Goal: Information Seeking & Learning: Learn about a topic

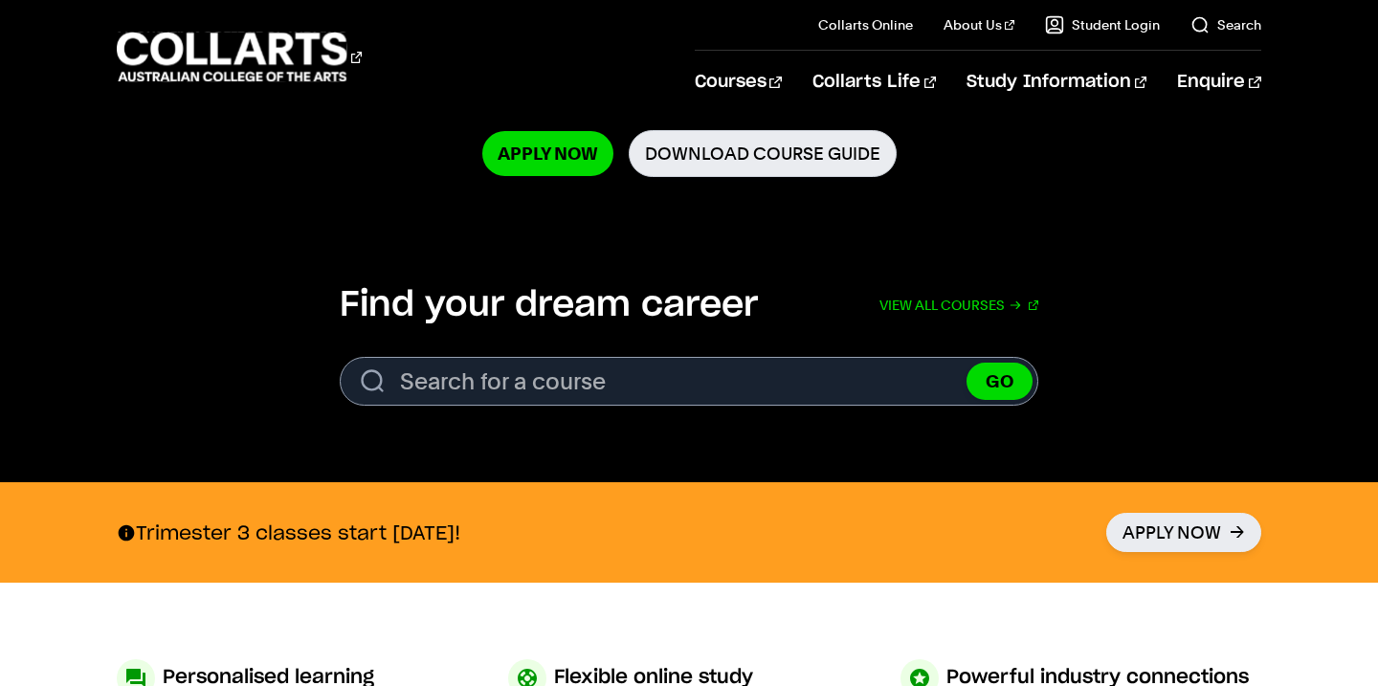
scroll to position [467, 0]
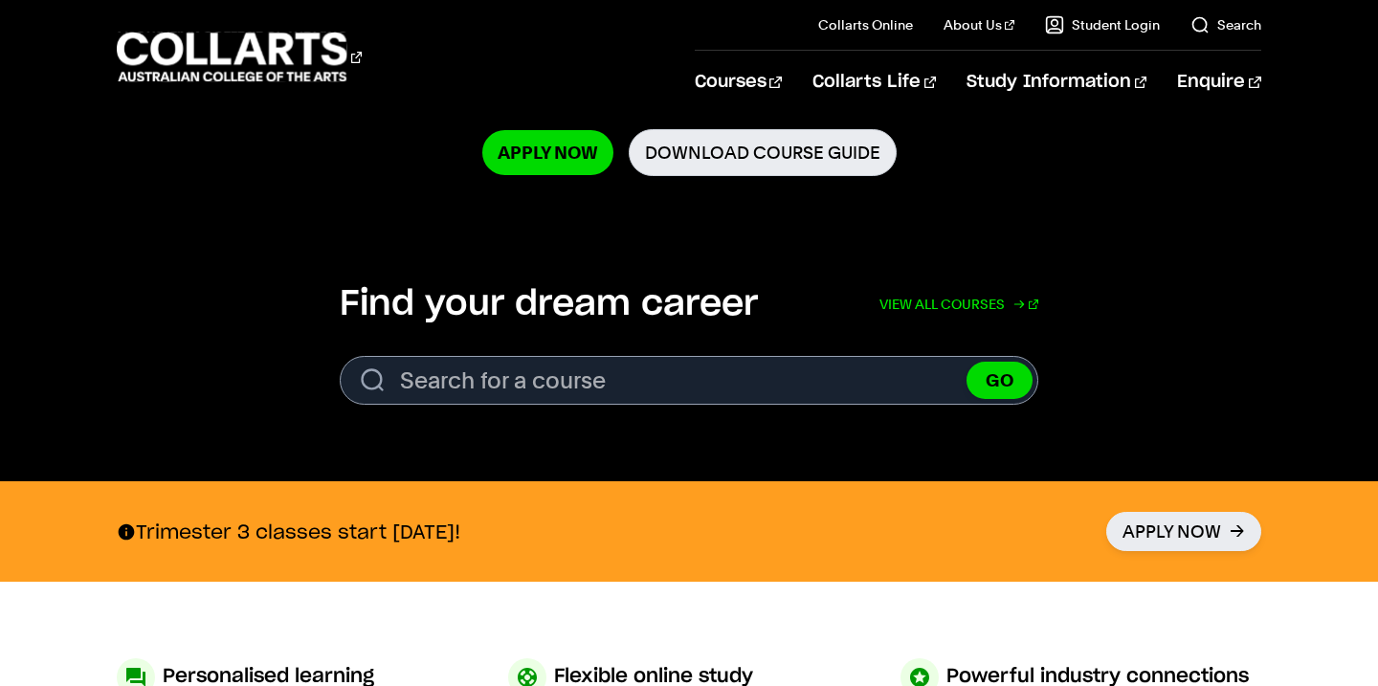
click at [953, 303] on link "View all courses" at bounding box center [958, 304] width 159 height 42
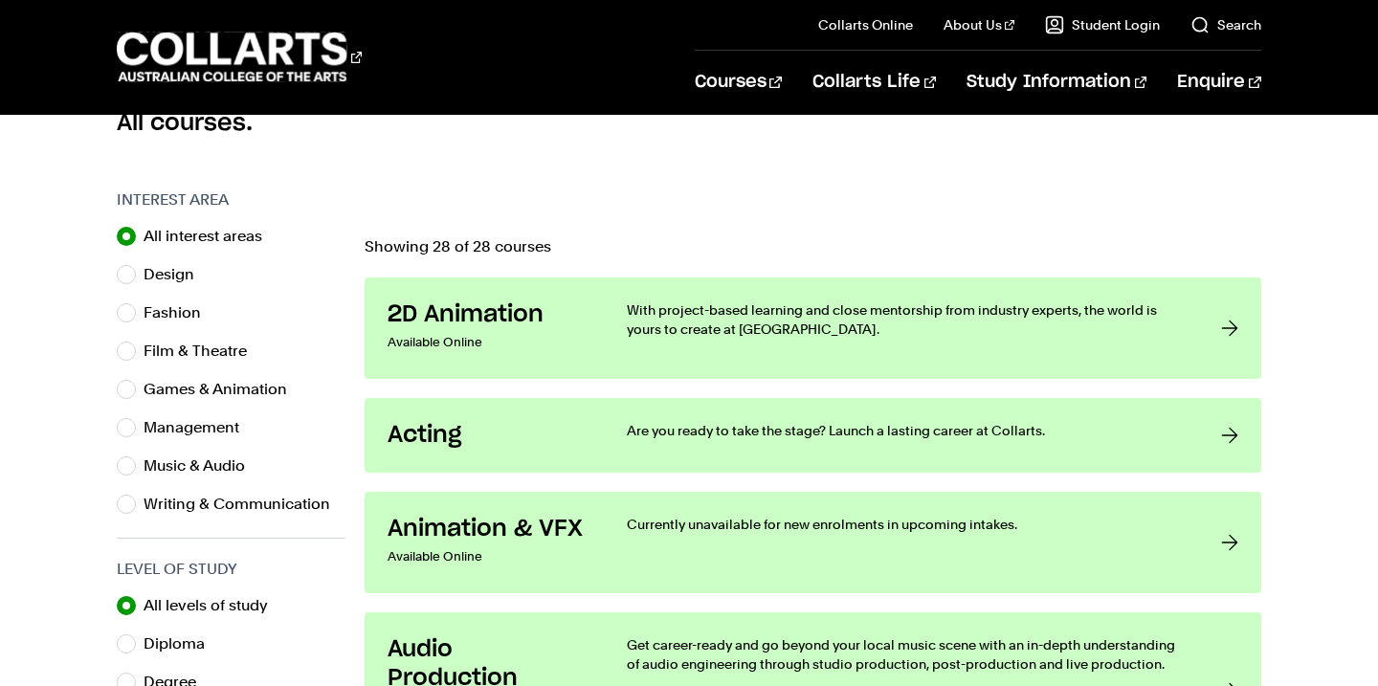
scroll to position [542, 0]
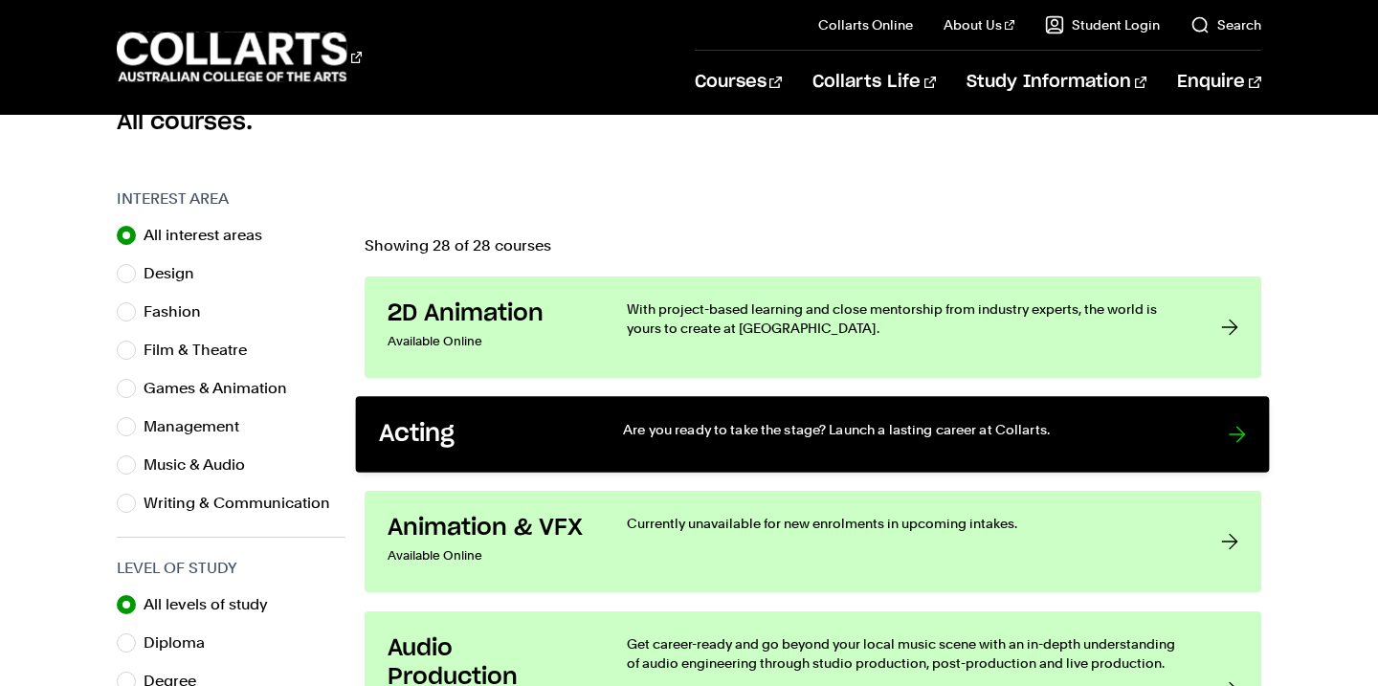
click at [479, 442] on h3 "Acting" at bounding box center [482, 435] width 205 height 30
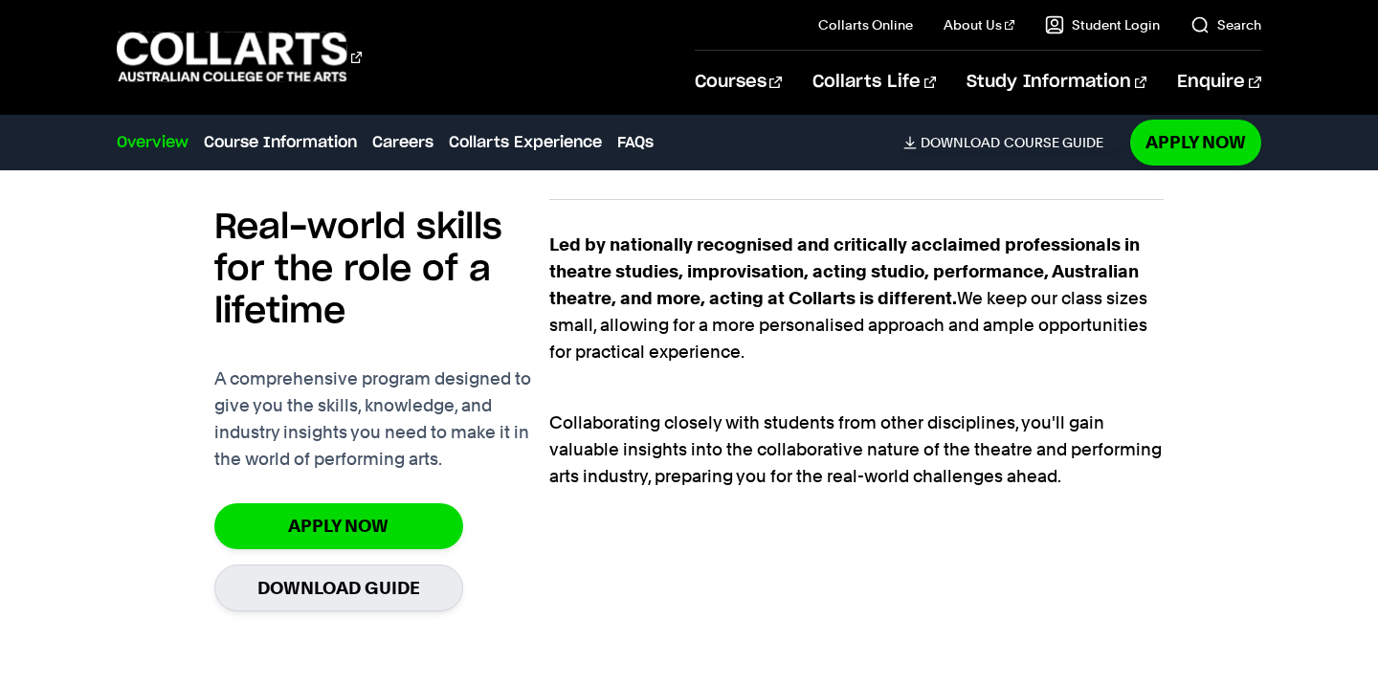
scroll to position [1270, 0]
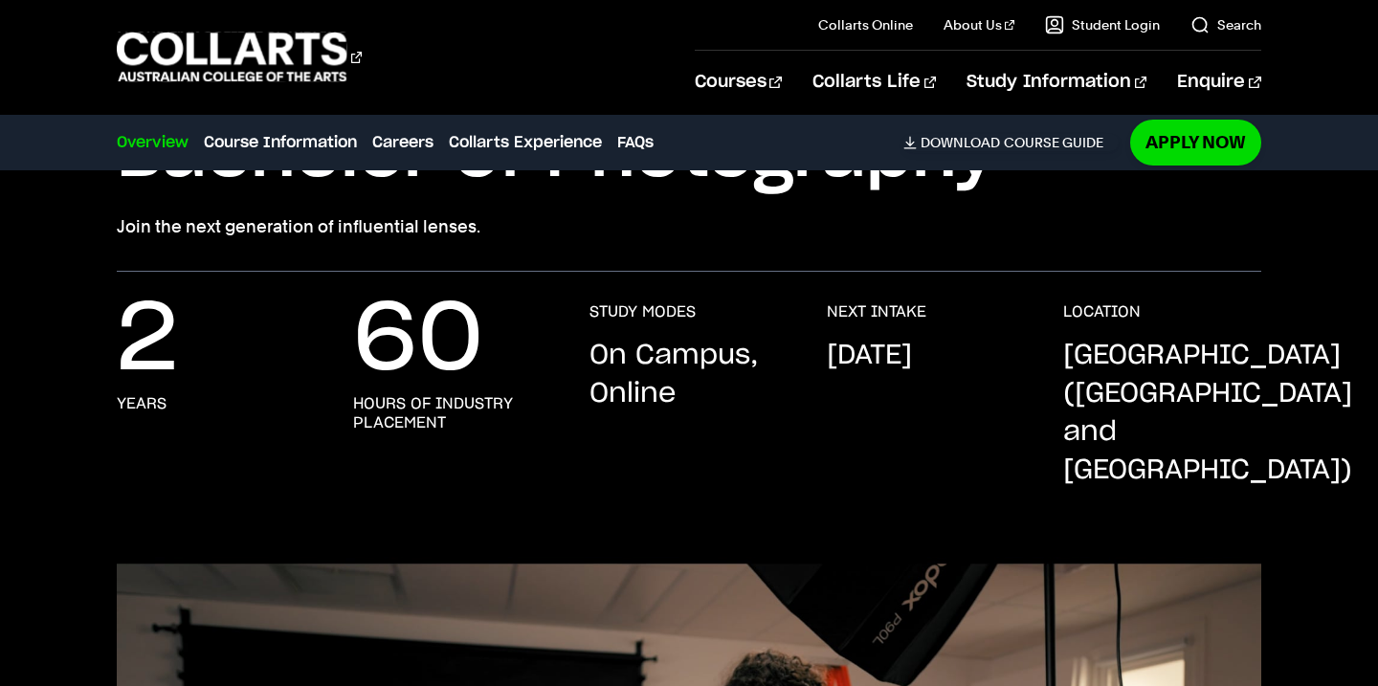
scroll to position [51, 0]
